Goal: Task Accomplishment & Management: Manage account settings

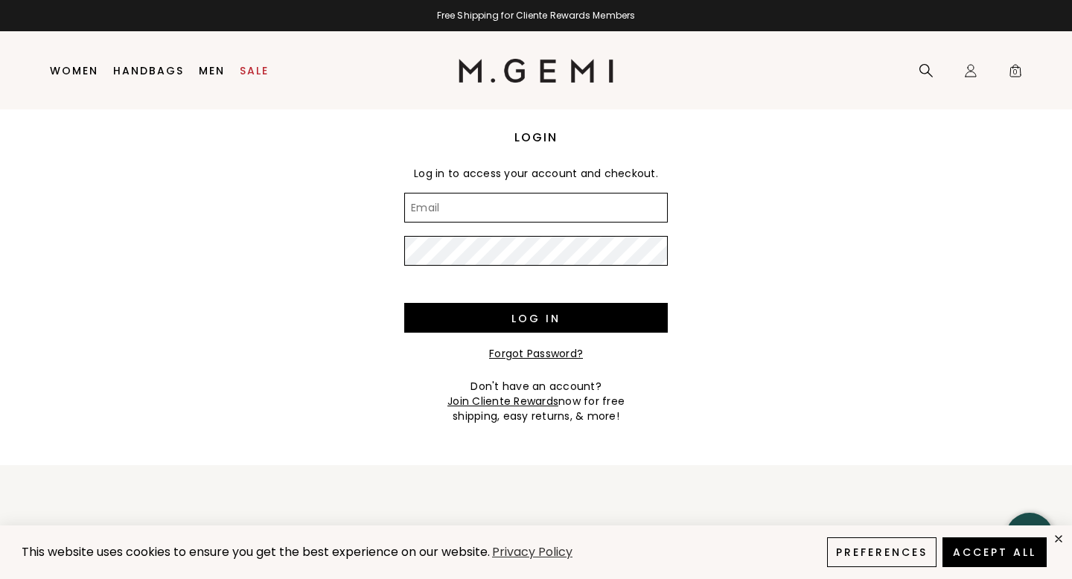
click at [609, 209] on input "Email" at bounding box center [536, 208] width 264 height 30
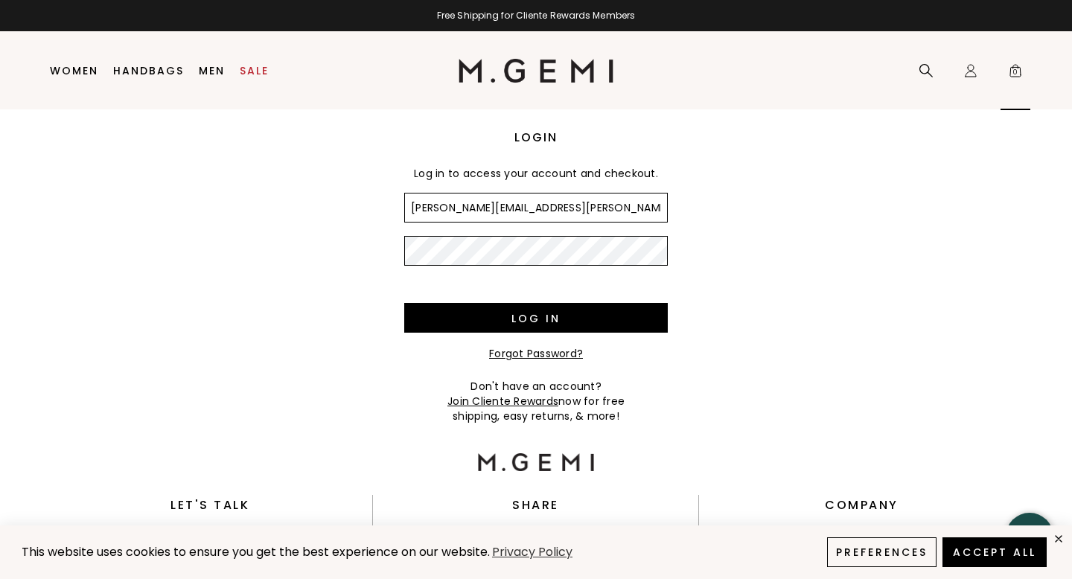
type input "elizabeth.legris@gmail.com"
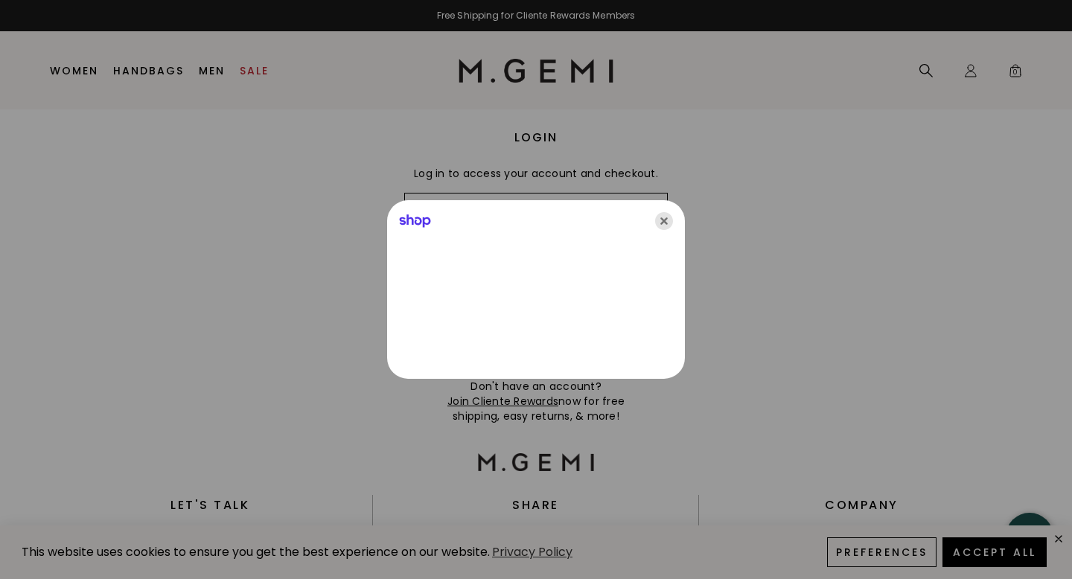
click at [666, 217] on icon "Close" at bounding box center [664, 221] width 18 height 18
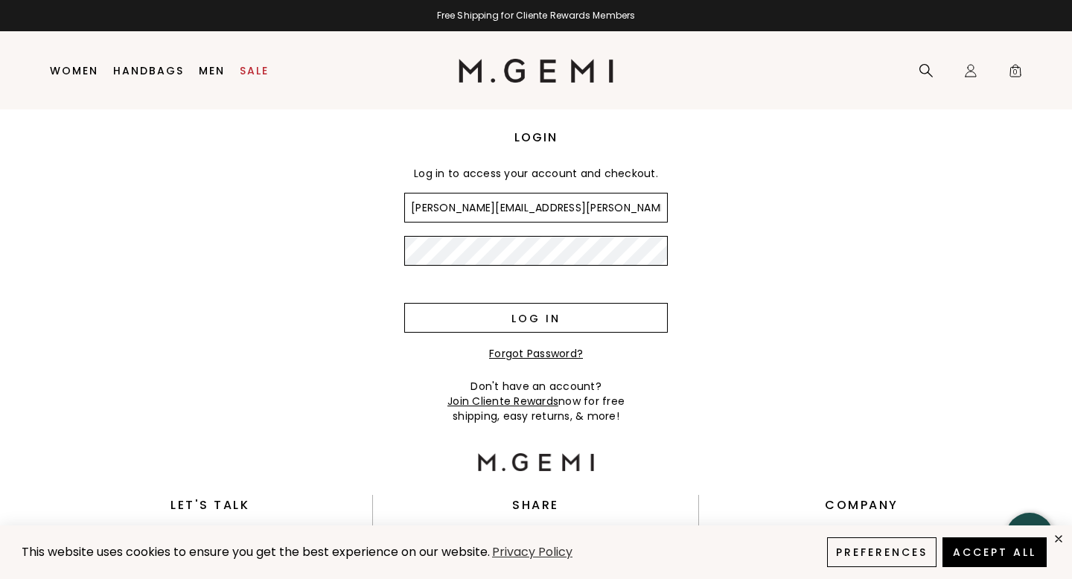
click at [593, 309] on input "Log in" at bounding box center [536, 318] width 264 height 30
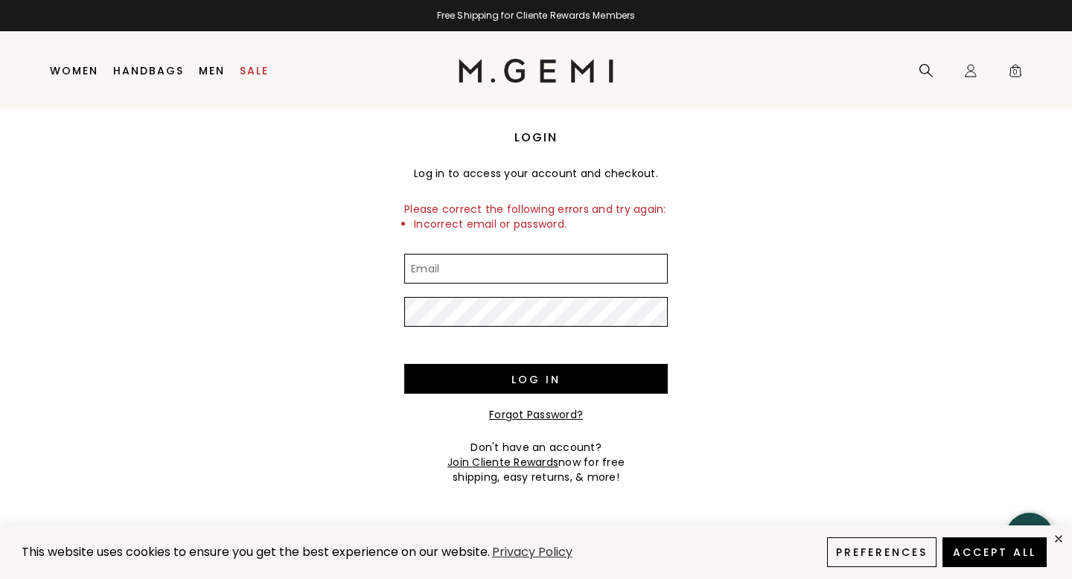
click at [568, 273] on input "Email" at bounding box center [536, 269] width 264 height 30
click at [533, 419] on link "Forgot Password?" at bounding box center [536, 414] width 94 height 15
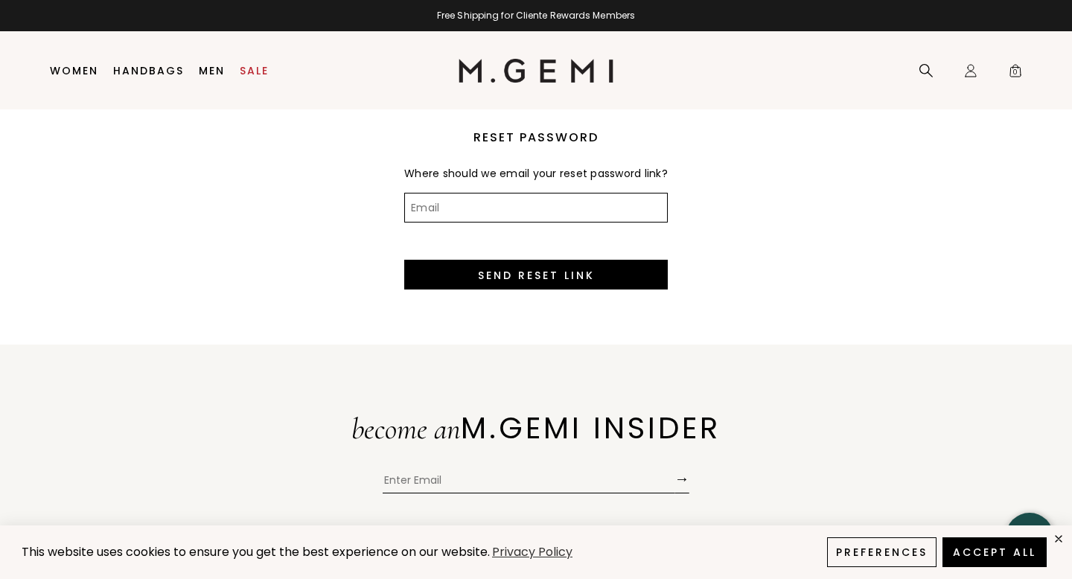
click at [511, 220] on input "Email" at bounding box center [536, 208] width 264 height 30
type input "elizabeth.legris@gmail.com"
click at [404, 260] on input "Send Reset Link" at bounding box center [536, 275] width 264 height 30
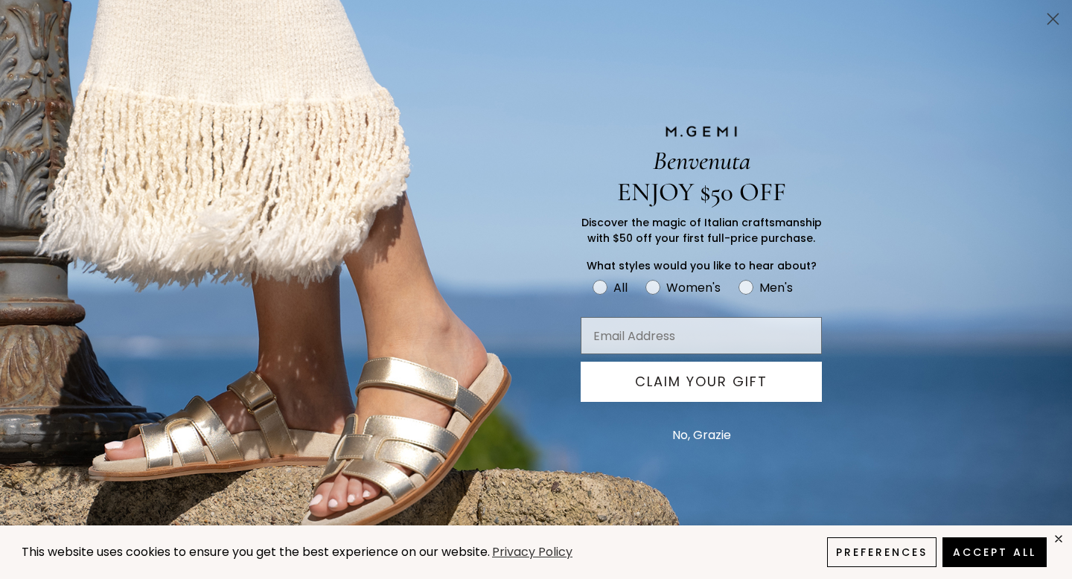
click at [1049, 26] on circle "Close dialog" at bounding box center [1053, 19] width 25 height 25
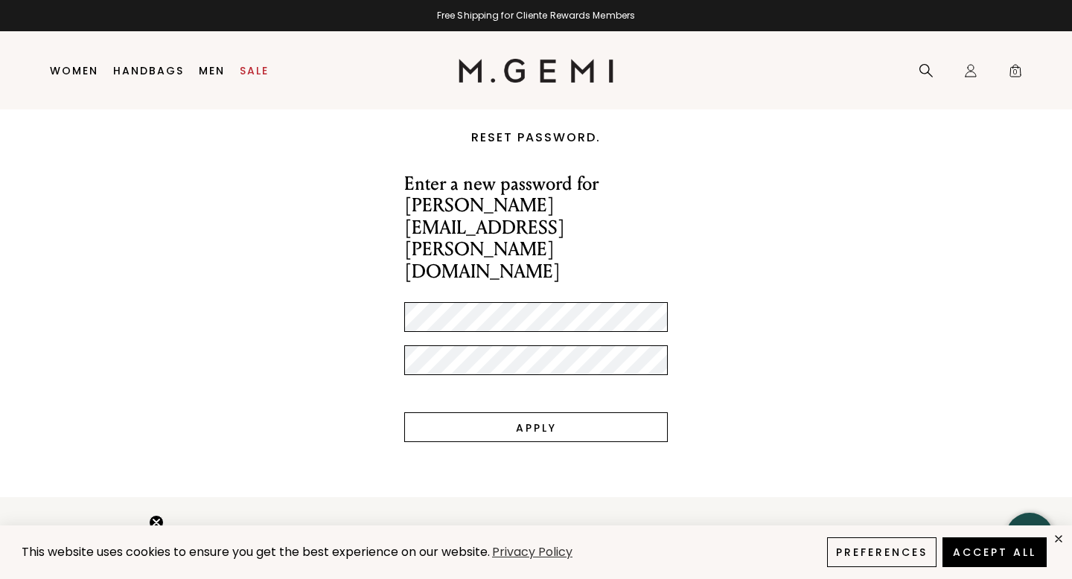
click at [503, 413] on input "Apply" at bounding box center [536, 428] width 264 height 30
